Goal: Check status: Check status

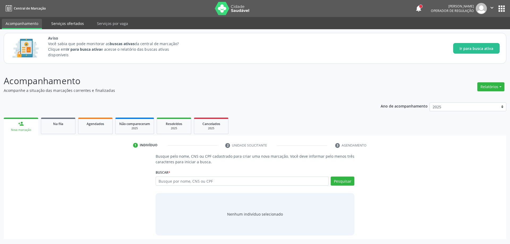
click at [65, 24] on link "Serviços ofertados" at bounding box center [68, 23] width 40 height 9
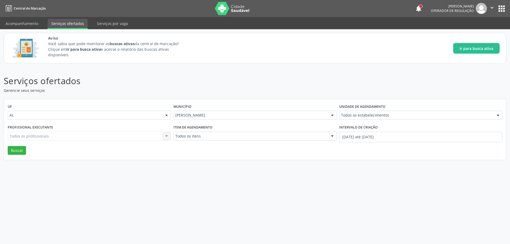
click at [100, 140] on div "Todos os profissionais Todos os profissionais Nenhum resultado encontrado para:…" at bounding box center [89, 136] width 163 height 9
click at [100, 137] on div "Todos os profissionais Todos os profissionais Nenhum resultado encontrado para:…" at bounding box center [89, 136] width 163 height 9
click at [174, 137] on div "Todos os itens" at bounding box center [254, 136] width 163 height 9
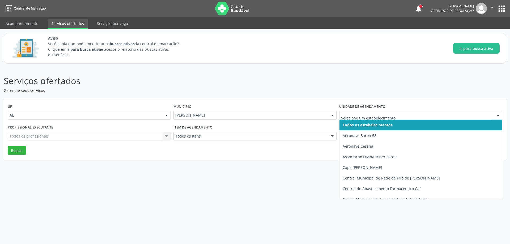
click at [382, 122] on span "Todos os estabelecimentos" at bounding box center [420, 125] width 163 height 11
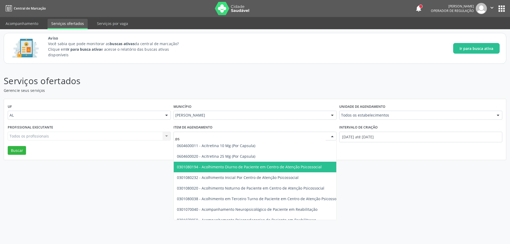
type input "p"
type input "psicó"
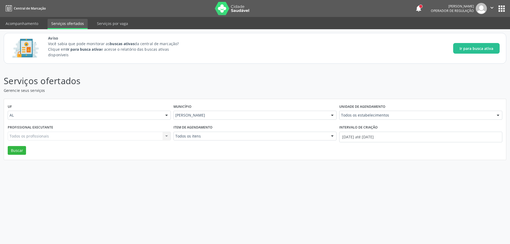
click at [430, 202] on div "Serviços ofertados Gerencie seus serviços UF AL AL Nenhum resultado encontrado …" at bounding box center [255, 155] width 510 height 177
click at [394, 213] on div "Serviços ofertados Gerencie seus serviços UF AL AL Nenhum resultado encontrado …" at bounding box center [255, 155] width 510 height 177
click at [274, 76] on p "Serviços ofertados" at bounding box center [180, 80] width 352 height 13
click at [418, 10] on button "notifications" at bounding box center [418, 8] width 7 height 7
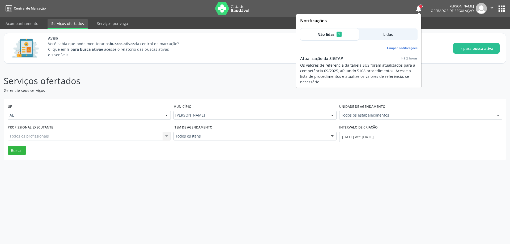
click at [339, 33] on span "1" at bounding box center [338, 34] width 5 height 5
click at [255, 74] on div "Serviços ofertados Gerencie seus serviços UF AL AL Nenhum resultado encontrado …" at bounding box center [255, 155] width 510 height 177
click at [420, 5] on div "notifications [PERSON_NAME] Operador de regulação  Configurações Sair apps" at bounding box center [460, 8] width 91 height 11
click at [420, 6] on div at bounding box center [420, 6] width 3 height 3
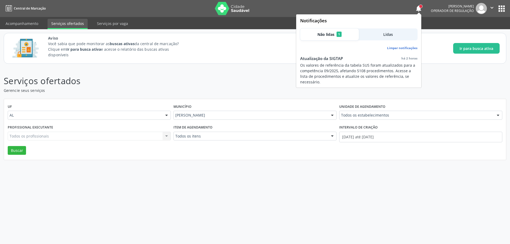
click at [420, 7] on div at bounding box center [420, 6] width 3 height 3
click at [422, 46] on div "Aviso Você sabia que pode monitorar as buscas ativas da central de marcação? Cl…" at bounding box center [273, 48] width 451 height 26
click at [368, 94] on div "Serviços ofertados Gerencie seus serviços UF AL AL Nenhum resultado encontrado …" at bounding box center [255, 117] width 502 height 86
drag, startPoint x: 368, startPoint y: 94, endPoint x: 340, endPoint y: 95, distance: 28.2
click at [367, 94] on div "Serviços ofertados Gerencie seus serviços UF AL AL Nenhum resultado encontrado …" at bounding box center [255, 117] width 502 height 86
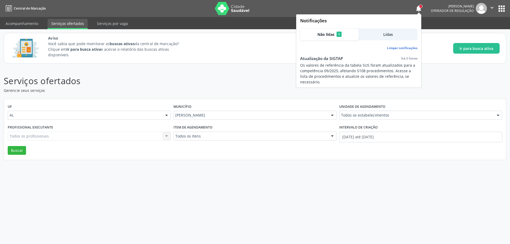
click at [246, 86] on p "Serviços ofertados" at bounding box center [180, 80] width 352 height 13
click at [111, 23] on link "Serviços por vaga" at bounding box center [112, 23] width 39 height 9
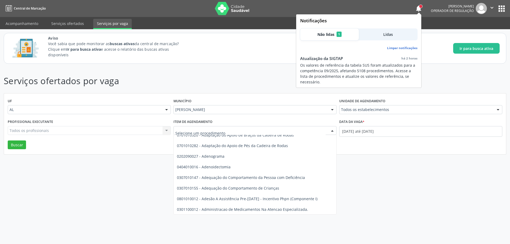
scroll to position [929, 0]
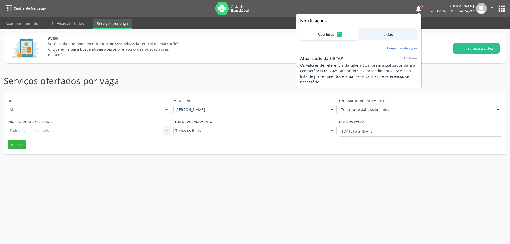
click at [153, 187] on div "Serviços ofertados por vaga UF AL AL Nenhum resultado encontrado para: " " Não …" at bounding box center [255, 155] width 510 height 177
click at [67, 20] on link "Serviços ofertados" at bounding box center [68, 23] width 40 height 9
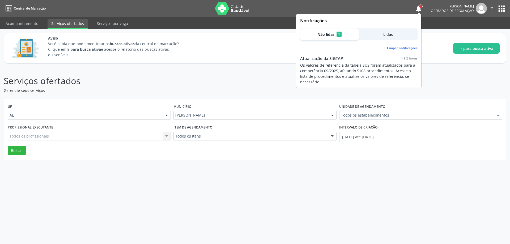
click at [255, 49] on div "Aviso Você sabia que pode monitorar as buscas ativas da central de marcação? Cl…" at bounding box center [273, 48] width 451 height 26
click at [421, 7] on div at bounding box center [420, 6] width 3 height 3
click at [416, 7] on button "notifications" at bounding box center [418, 8] width 7 height 7
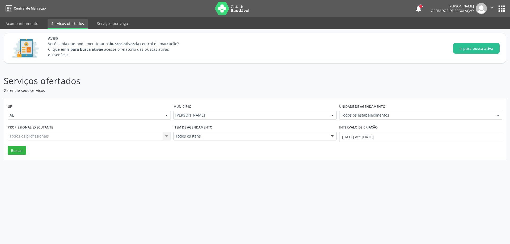
click at [239, 142] on div "Item de agendamento Todos os itens Todos os itens 0304070076 - .Quimioterapia d…" at bounding box center [255, 134] width 166 height 23
click at [238, 139] on div "Todos os itens" at bounding box center [254, 136] width 163 height 9
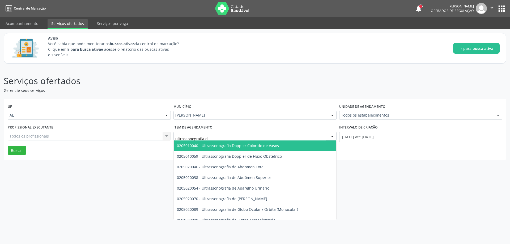
type input "ultrassonografia"
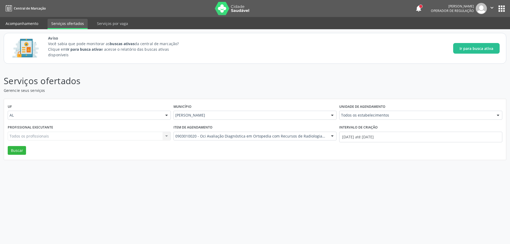
click at [17, 25] on link "Acompanhamento" at bounding box center [22, 23] width 40 height 9
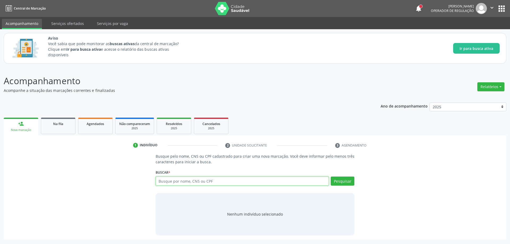
click at [194, 180] on input "text" at bounding box center [242, 181] width 173 height 9
type input "709006865305211"
click at [343, 179] on button "Pesquisar" at bounding box center [343, 181] width 24 height 9
type input "709006865305211"
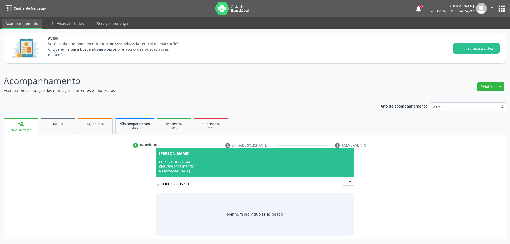
click at [204, 159] on span "[PERSON_NAME] CPF: 121.208.218-44 CNS: 709 0068 6530 5211 Nascimento: [DATE]" at bounding box center [255, 162] width 198 height 28
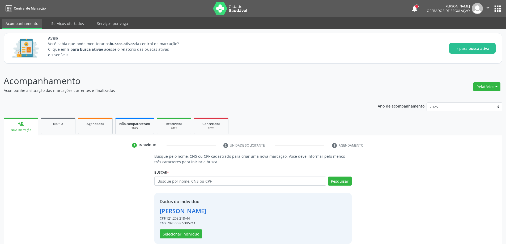
scroll to position [7, 0]
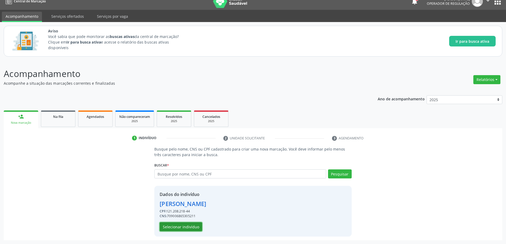
click at [187, 226] on button "Selecionar indivíduo" at bounding box center [181, 226] width 42 height 9
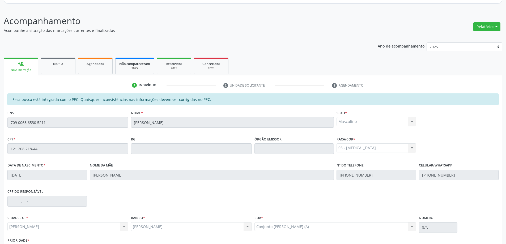
scroll to position [60, 0]
click at [58, 65] on span "Na fila" at bounding box center [58, 63] width 10 height 5
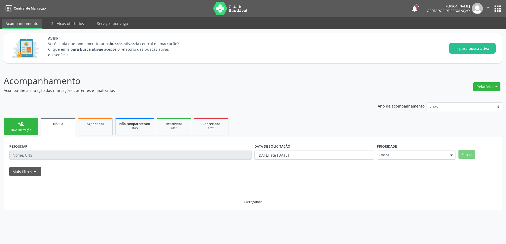
scroll to position [0, 0]
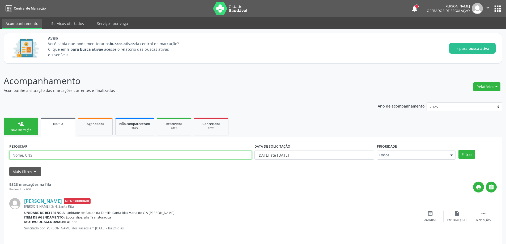
click at [124, 156] on input "text" at bounding box center [130, 155] width 242 height 9
type input "709006865305211"
click at [460, 153] on button "Filtrar" at bounding box center [466, 154] width 17 height 9
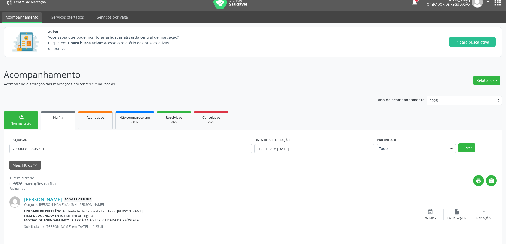
scroll to position [10, 0]
